Goal: Entertainment & Leisure: Consume media (video, audio)

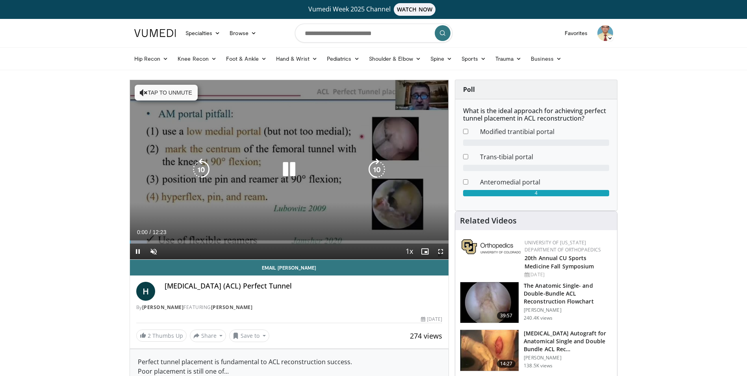
click at [383, 166] on icon "Video Player" at bounding box center [377, 169] width 22 height 22
click at [285, 169] on icon "Video Player" at bounding box center [289, 169] width 22 height 22
